Goal: Information Seeking & Learning: Understand process/instructions

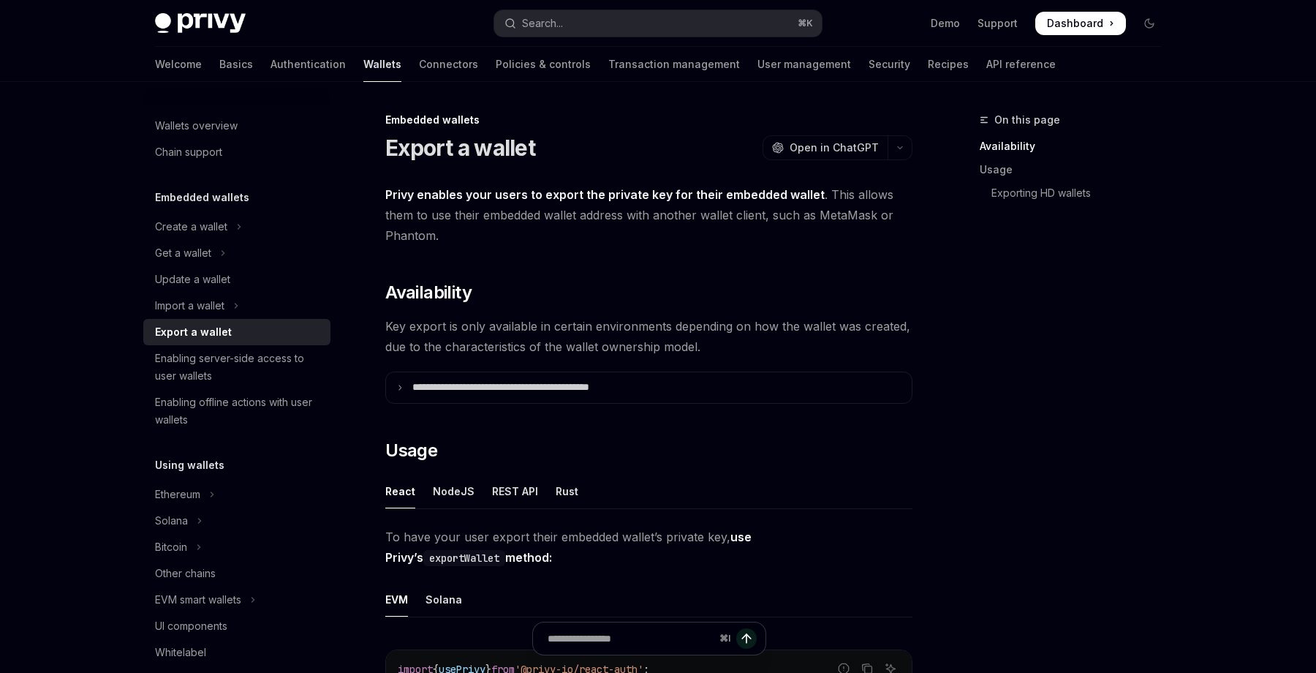
click at [523, 212] on span "Privy enables your users to export the private key for their embedded wallet . …" at bounding box center [648, 214] width 527 height 61
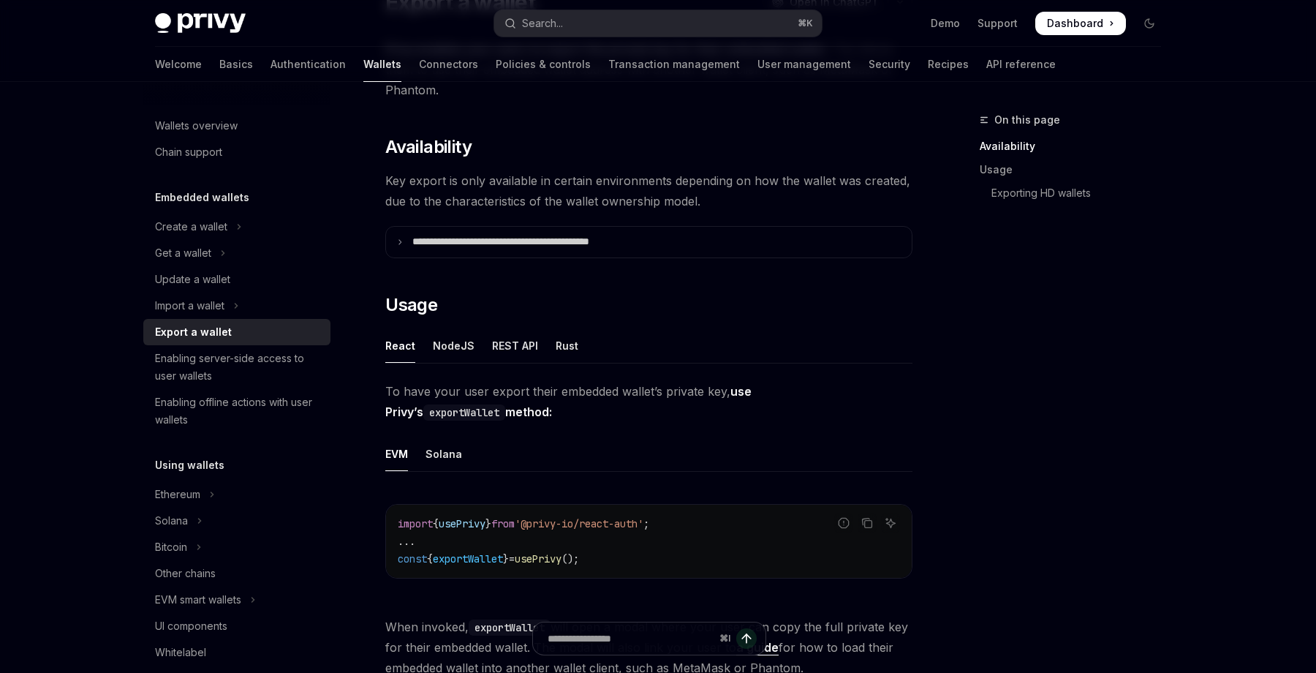
scroll to position [147, 0]
click at [412, 246] on summary "**********" at bounding box center [649, 240] width 526 height 31
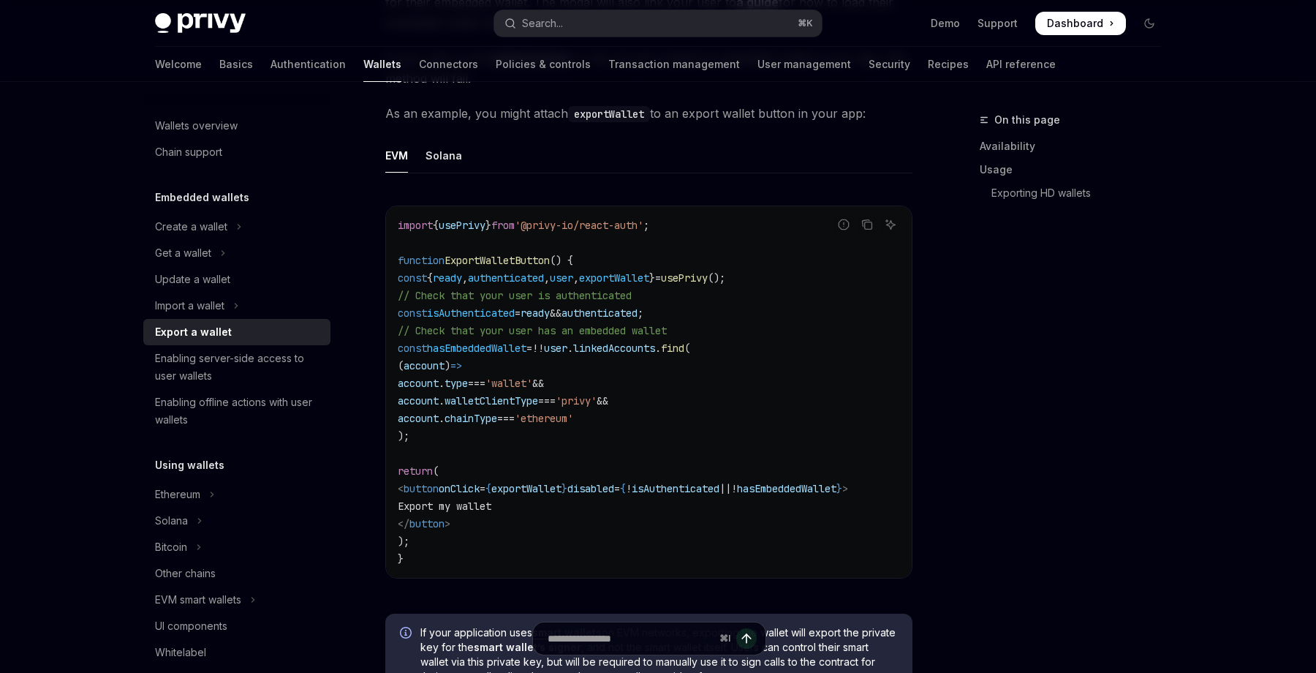
scroll to position [1029, 0]
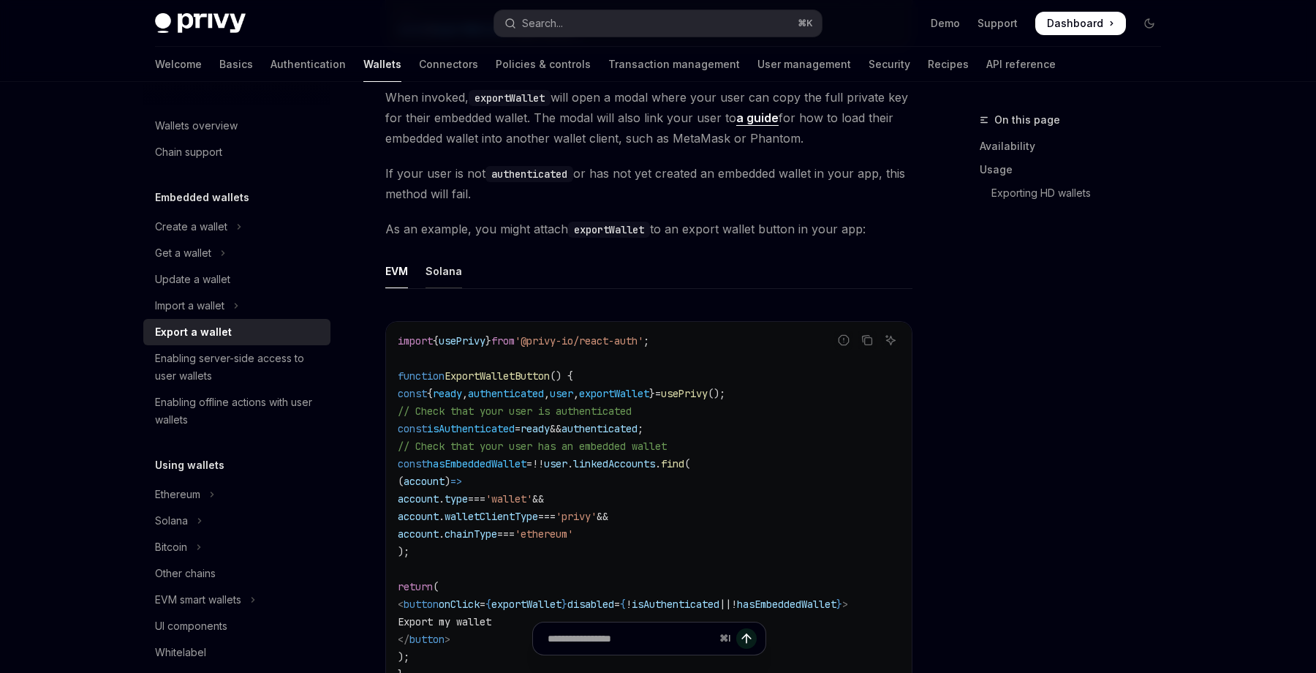
click at [441, 268] on div "Solana" at bounding box center [444, 271] width 37 height 34
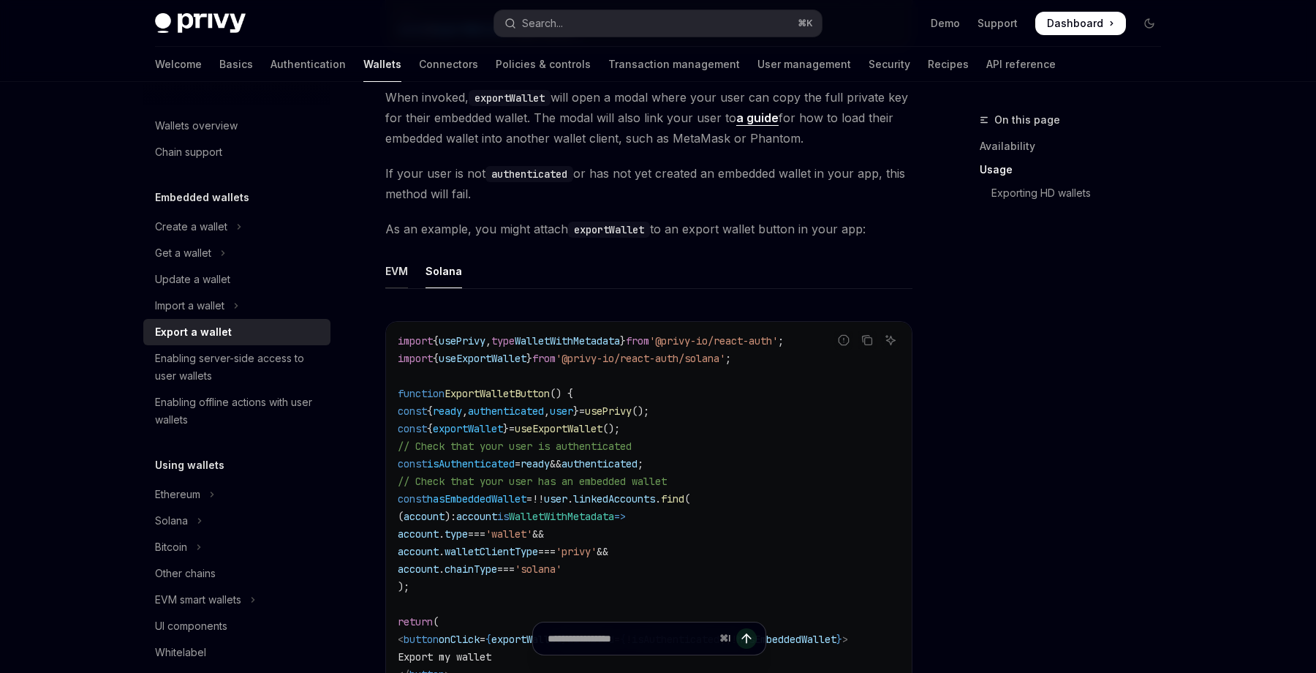
click at [402, 271] on div "EVM" at bounding box center [396, 271] width 23 height 34
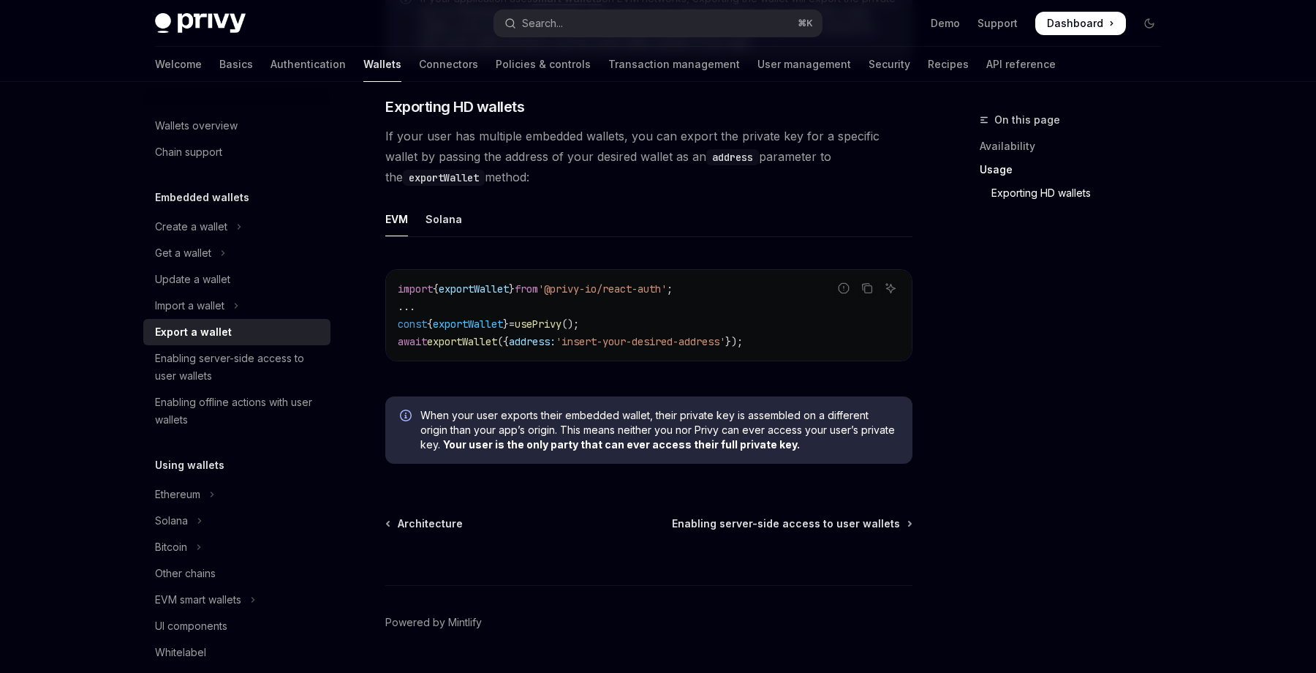
scroll to position [1823, 0]
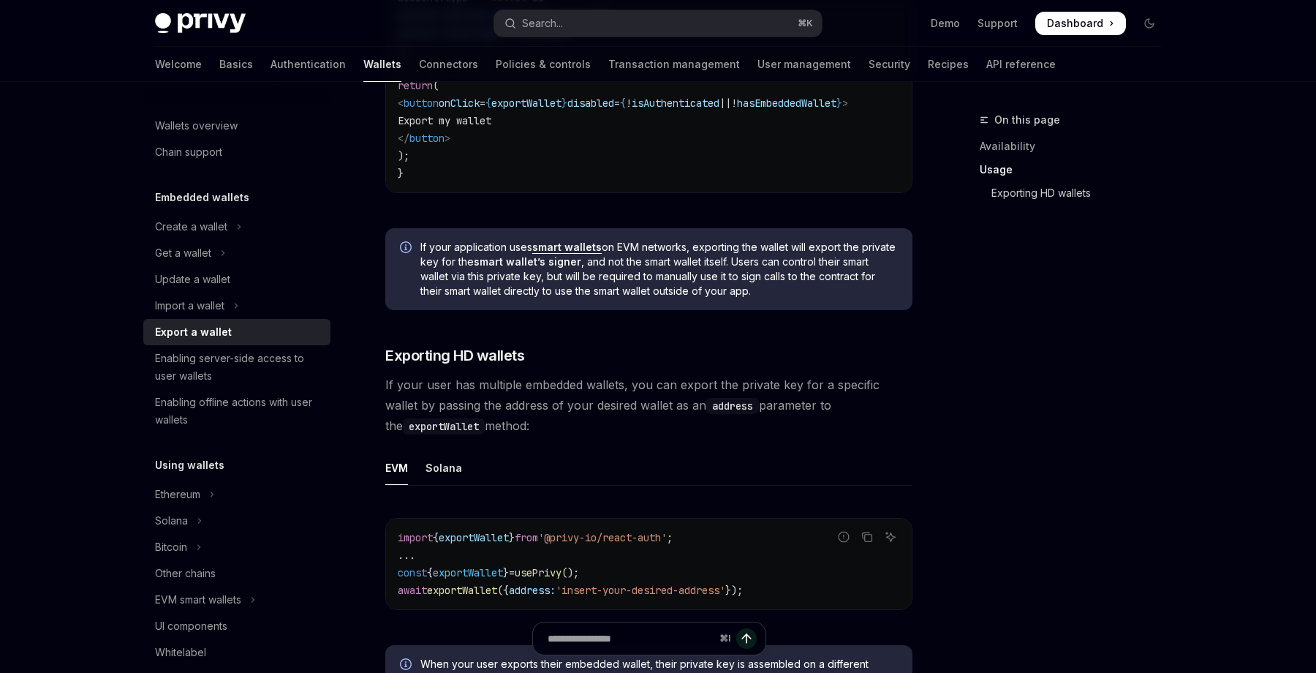
click at [999, 194] on link "Exporting HD wallets" at bounding box center [1076, 192] width 193 height 23
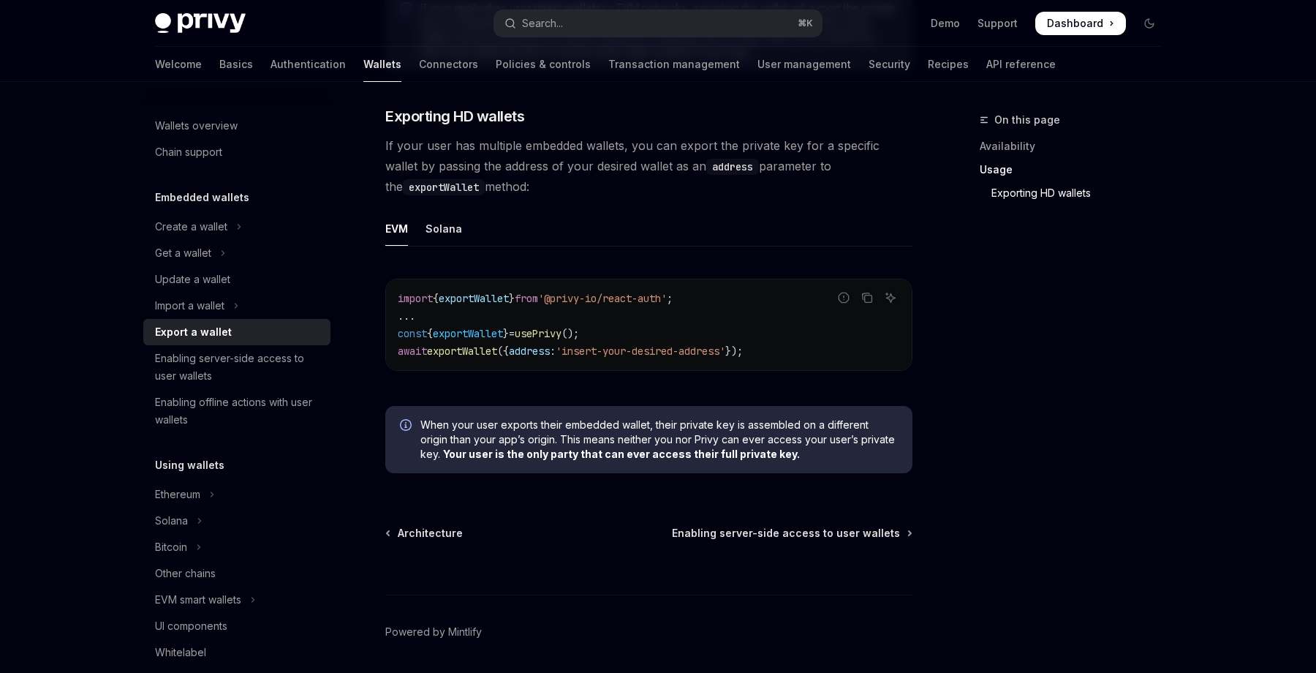
scroll to position [1769, 0]
click at [462, 230] on ul "EVM Solana" at bounding box center [648, 228] width 527 height 35
click at [453, 233] on div "Solana" at bounding box center [444, 228] width 37 height 34
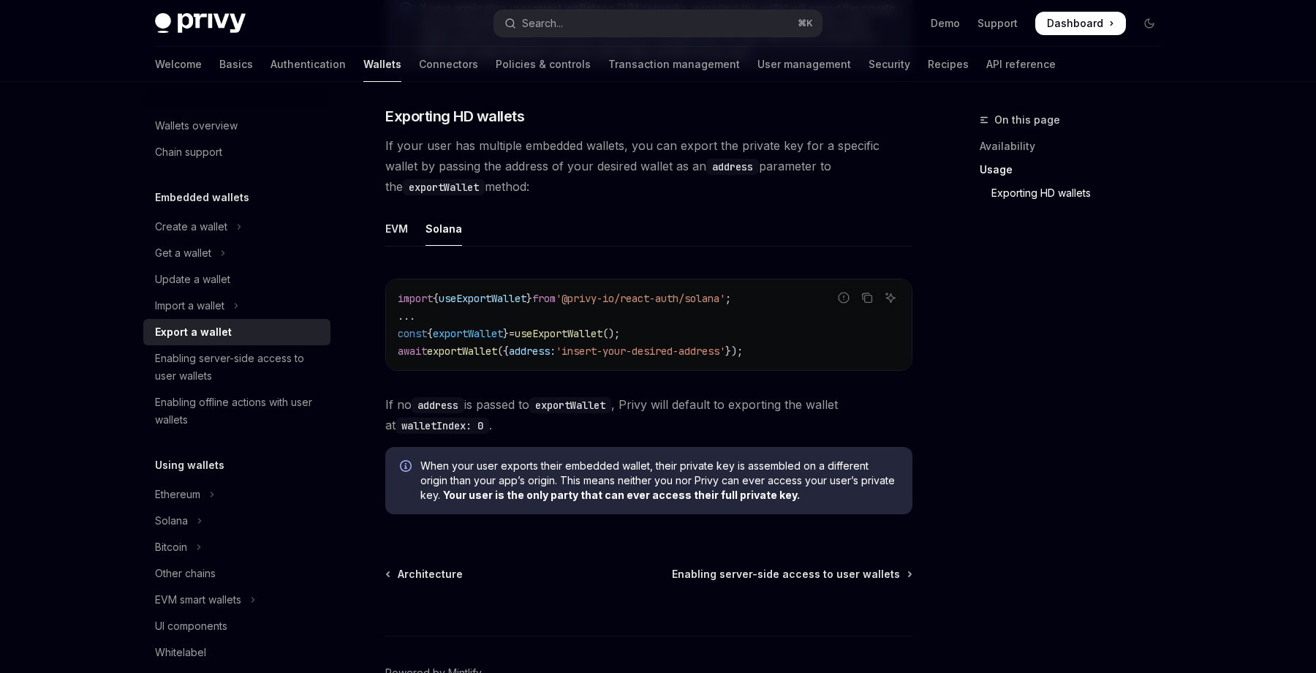
click at [412, 237] on ul "EVM Solana" at bounding box center [648, 228] width 527 height 35
click at [393, 237] on div "EVM" at bounding box center [396, 228] width 23 height 34
type textarea "*"
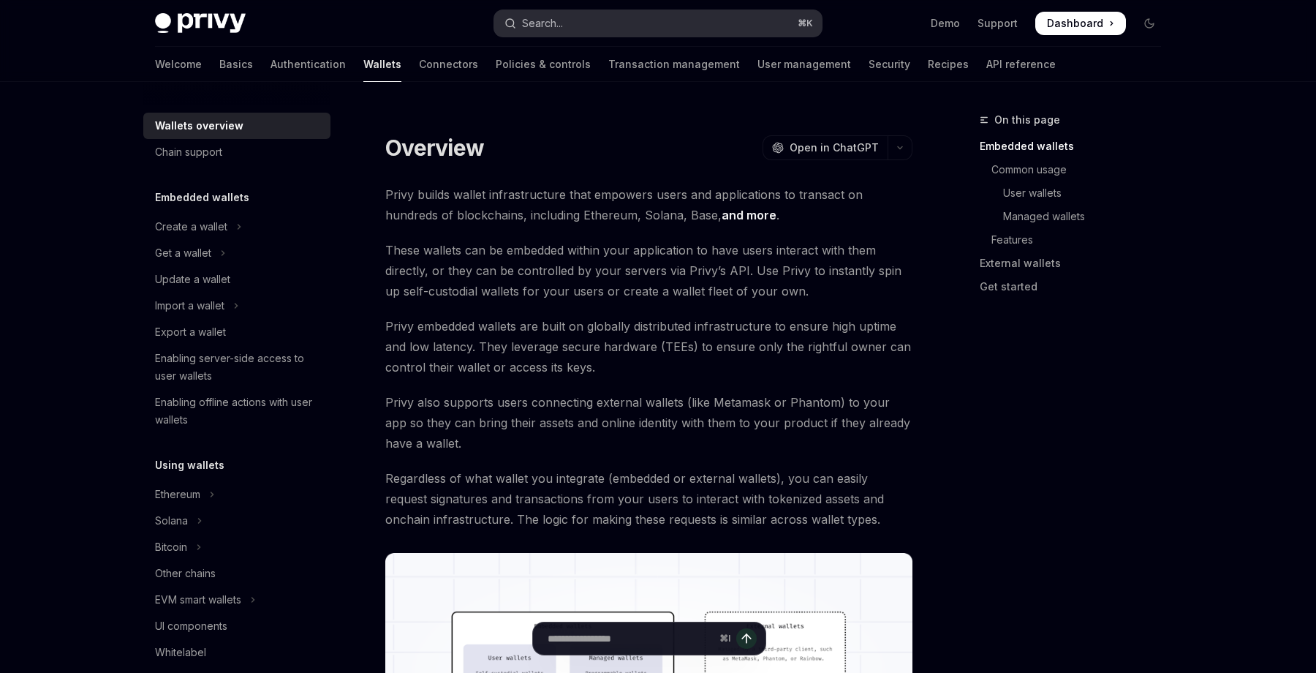
click at [584, 32] on button "Search... ⌘ K" at bounding box center [658, 23] width 328 height 26
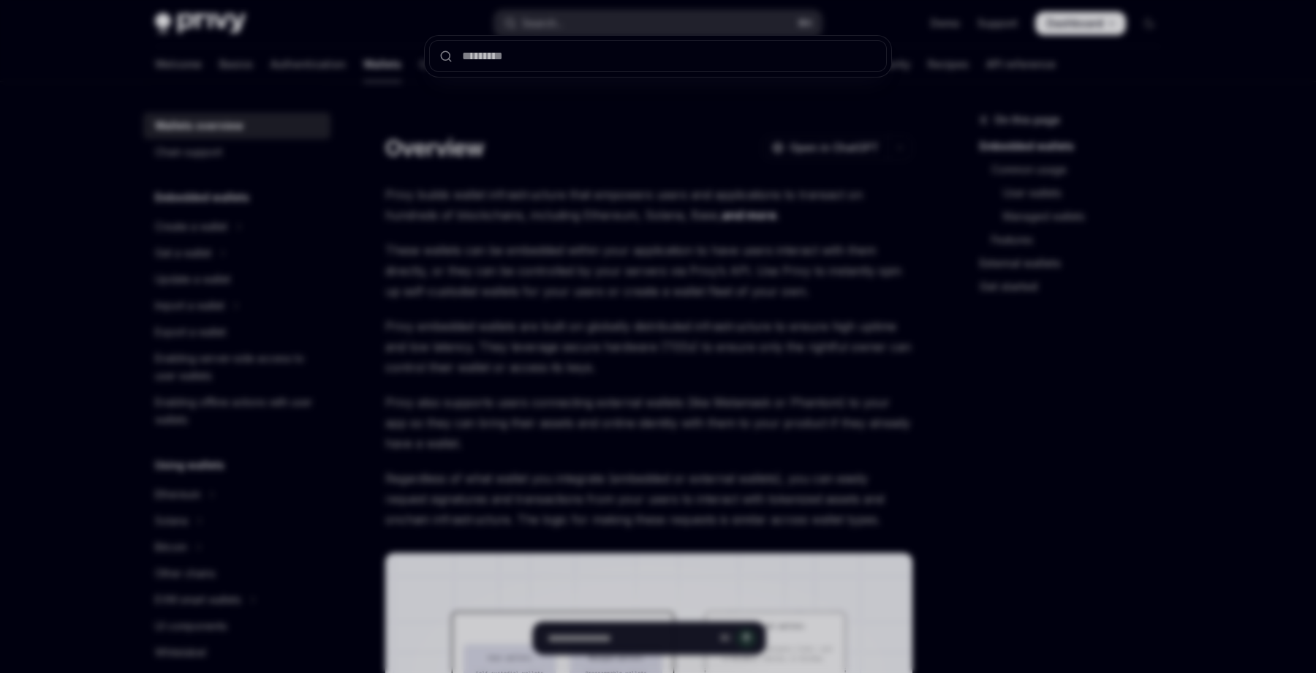
type input "**********"
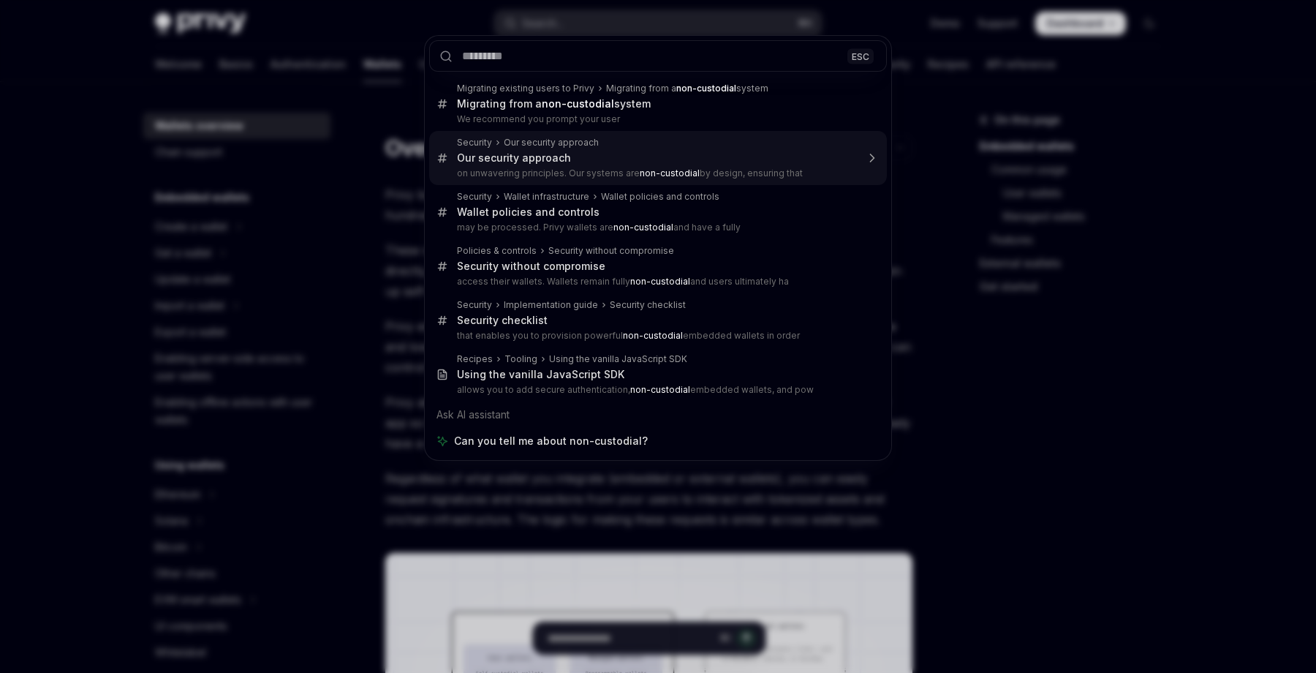
type textarea "*"
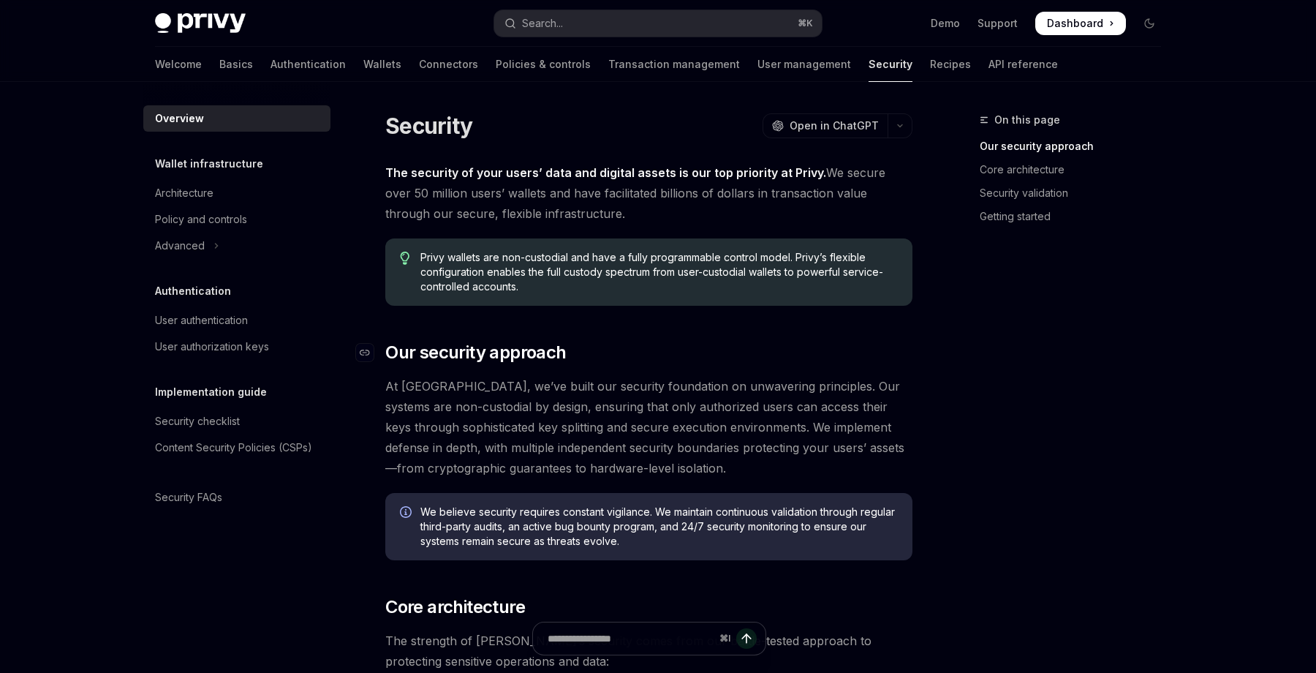
click at [386, 355] on span "Our security approach" at bounding box center [475, 352] width 181 height 23
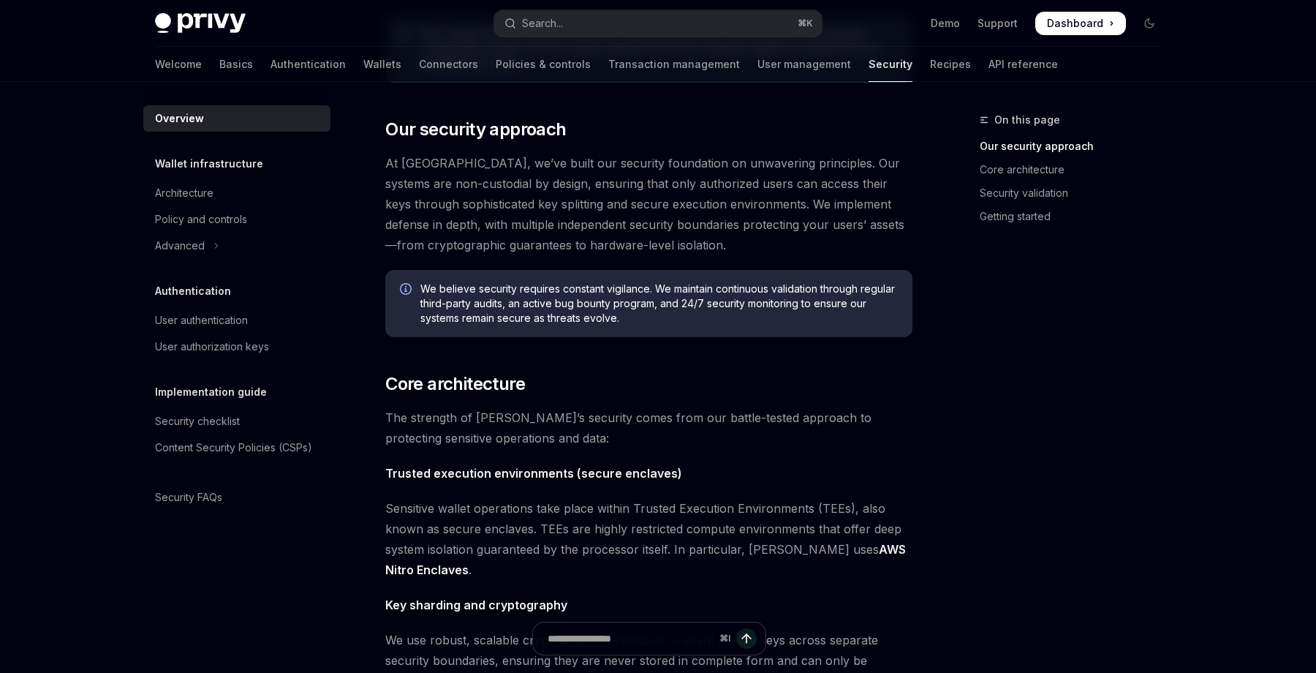
scroll to position [230, 0]
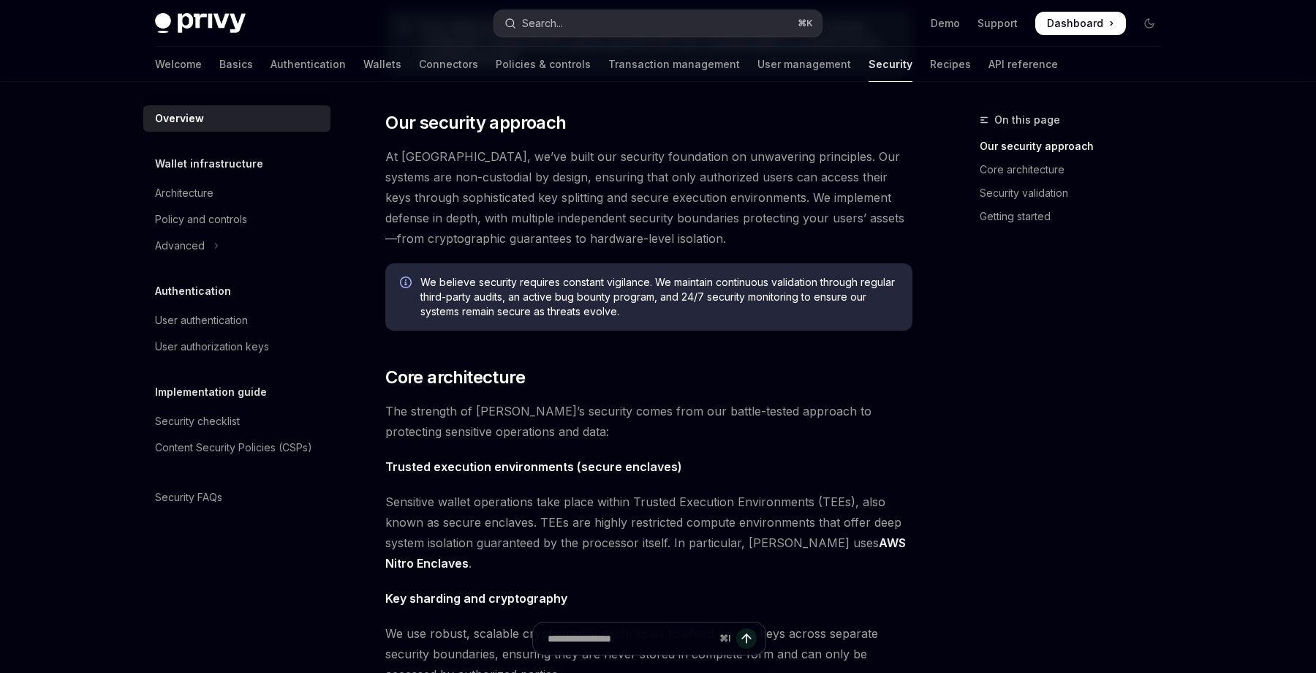
click at [542, 17] on div "Search..." at bounding box center [542, 24] width 41 height 18
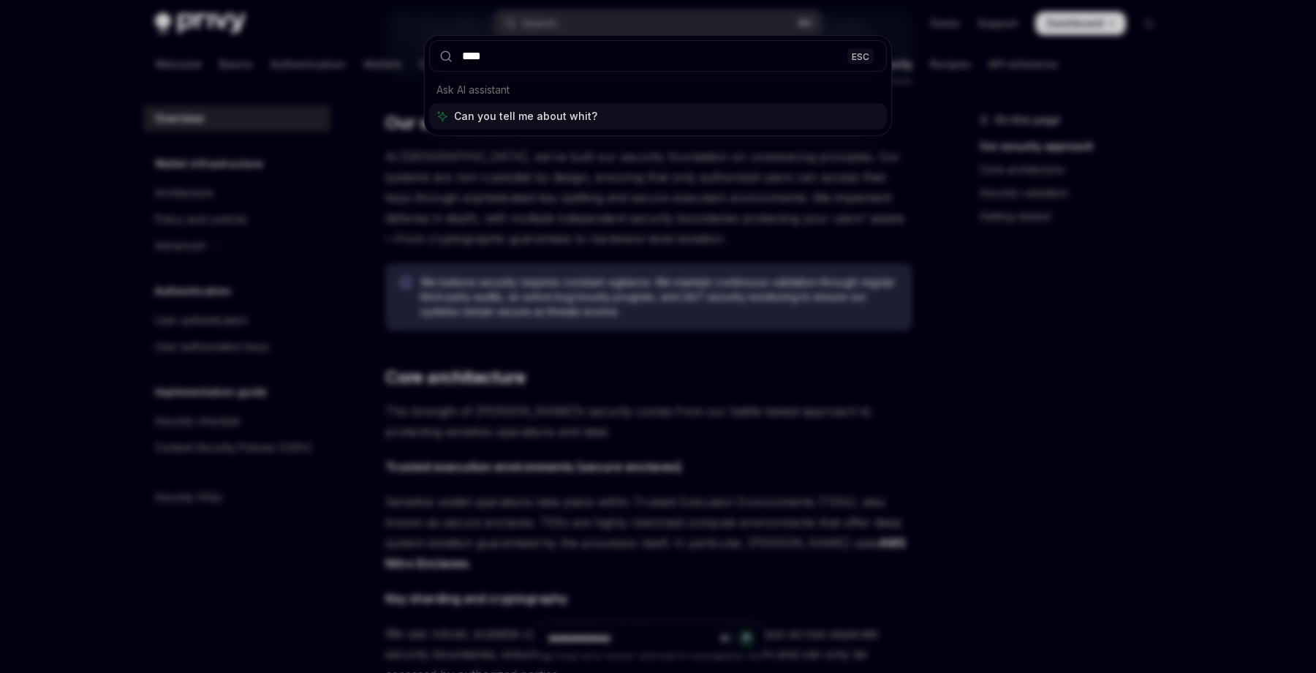
type input "*****"
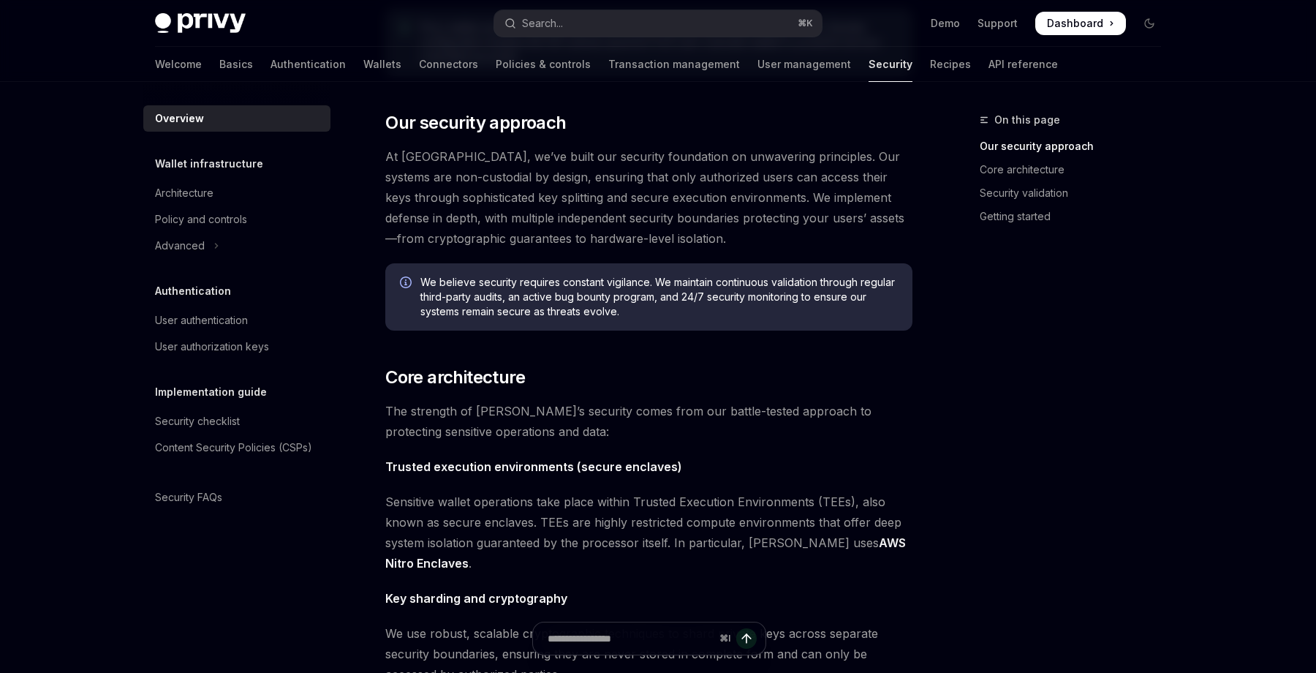
type textarea "*"
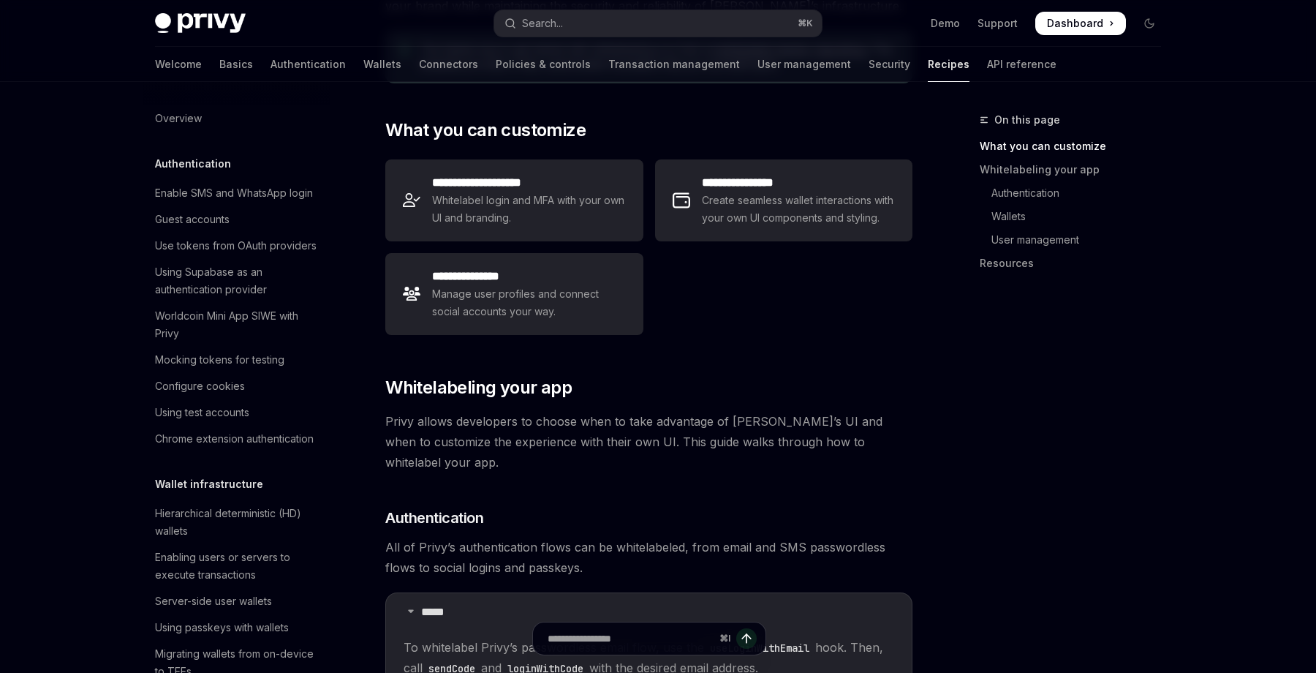
scroll to position [553, 0]
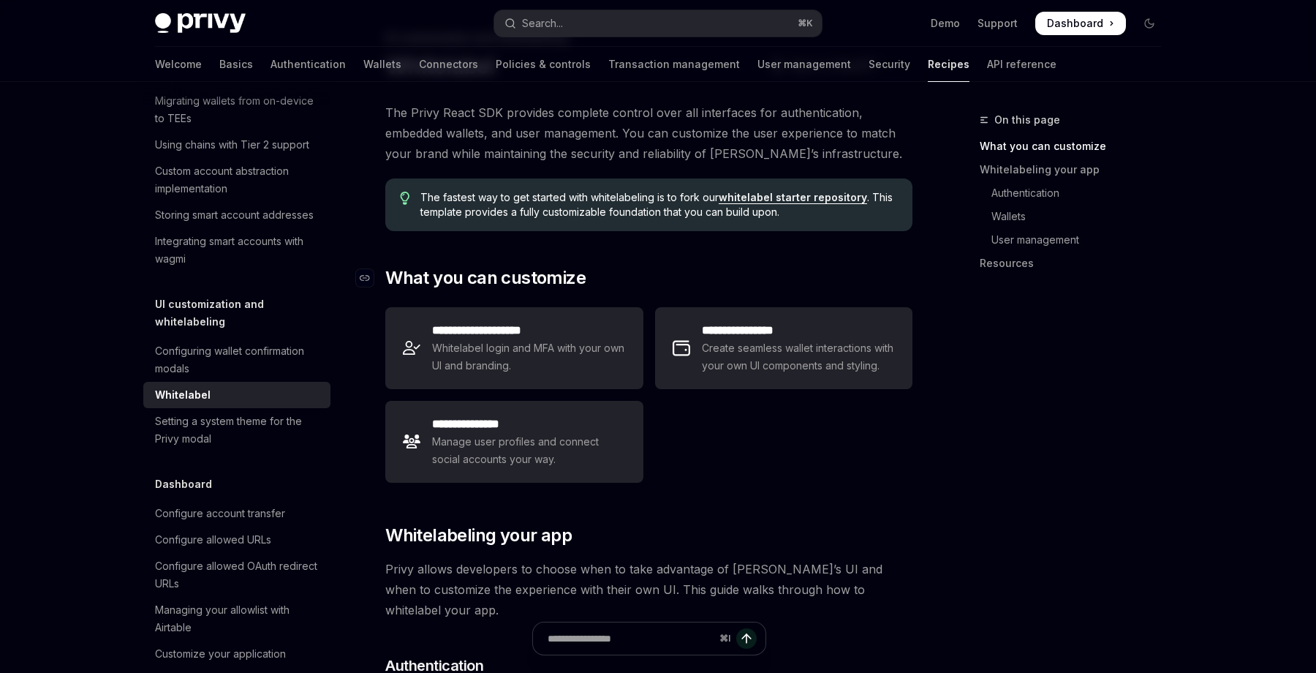
click at [616, 280] on h2 "​ What you can customize" at bounding box center [648, 277] width 527 height 23
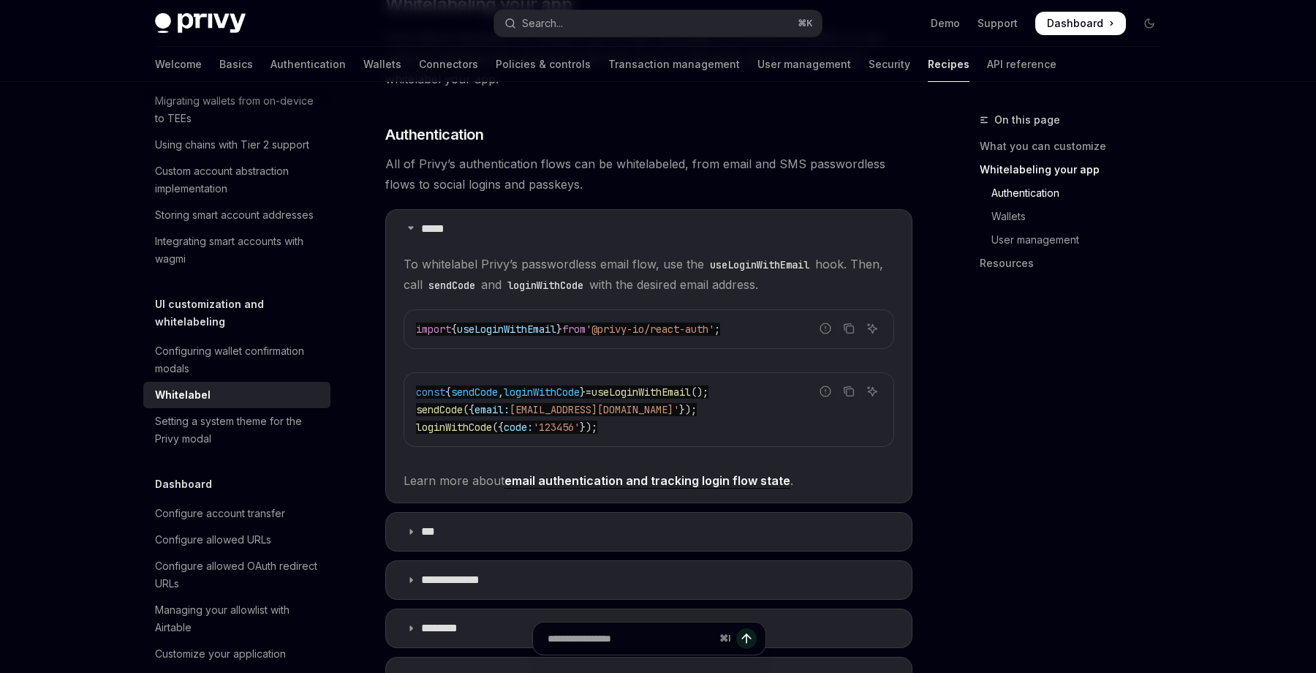
scroll to position [612, 0]
